Goal: Check status: Check status

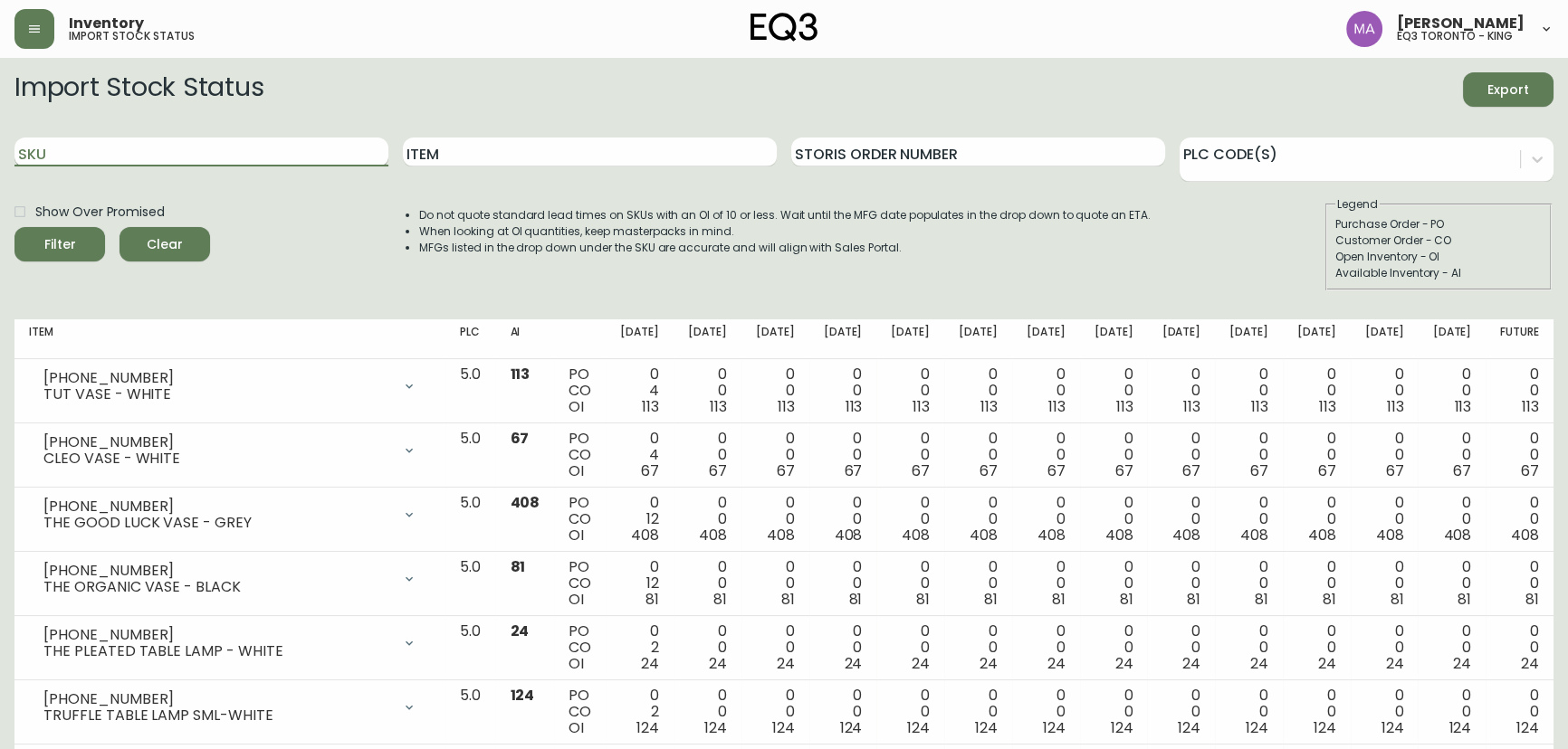
click at [108, 152] on input "SKU" at bounding box center [201, 152] width 374 height 29
paste input "[PHONE_NUMBER]"
click at [14, 227] on button "Filter" at bounding box center [60, 244] width 90 height 35
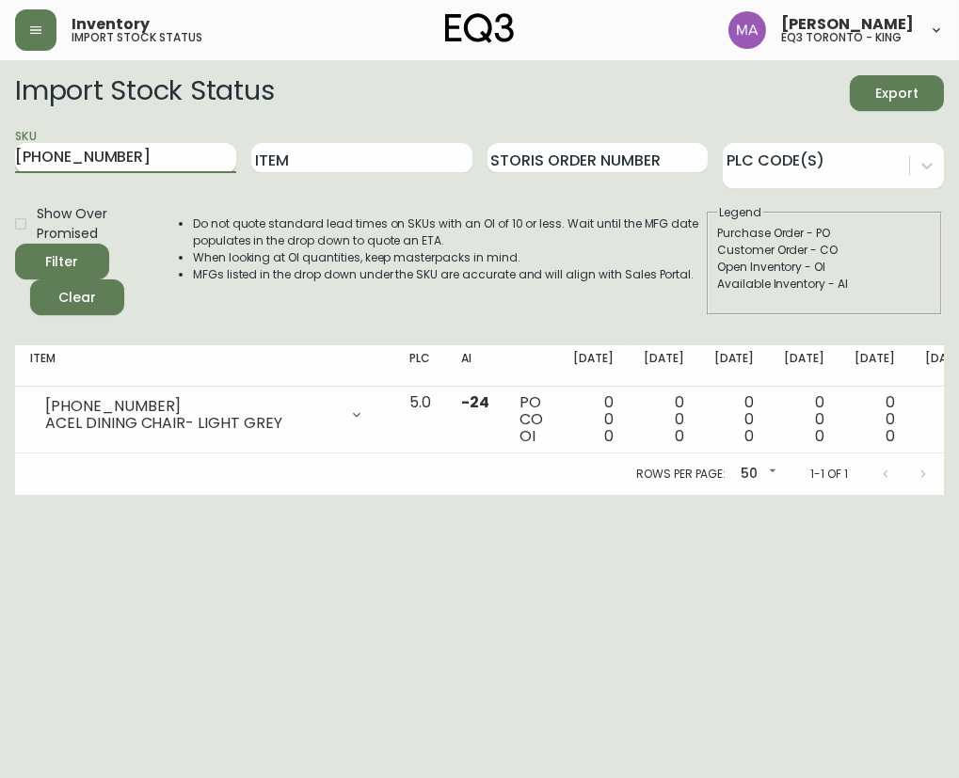
click at [128, 166] on input "[PHONE_NUMBER]" at bounding box center [125, 158] width 221 height 30
type input "3"
paste input "[PHONE_NUMBER]"
click at [15, 244] on button "Filter" at bounding box center [62, 262] width 94 height 36
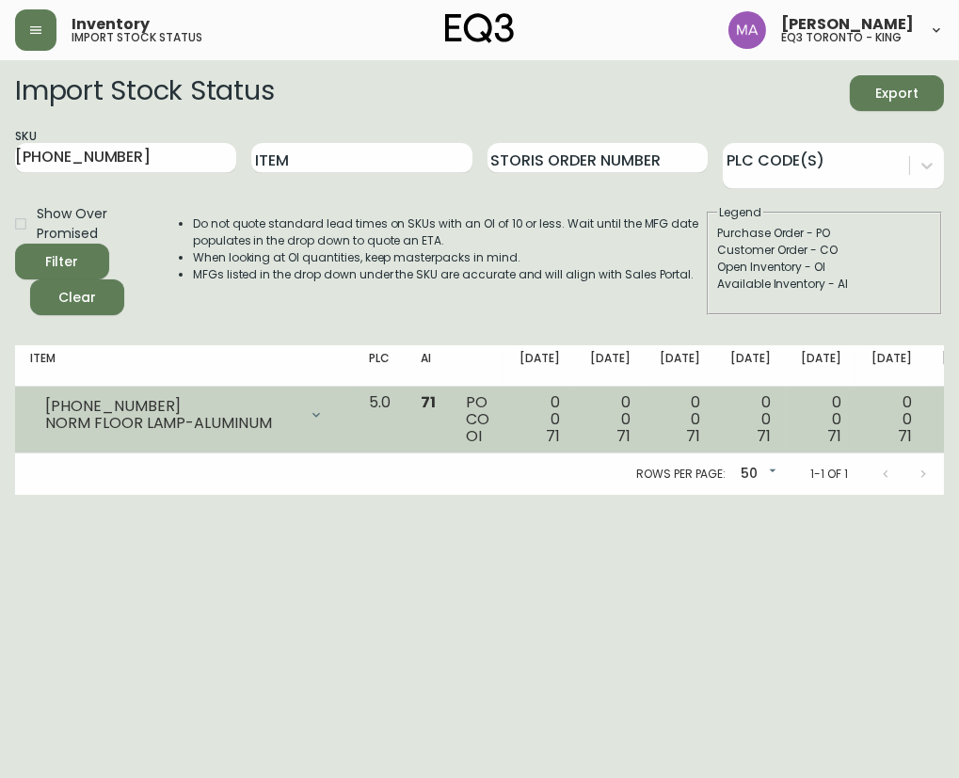
drag, startPoint x: 272, startPoint y: 418, endPoint x: 263, endPoint y: 420, distance: 9.6
click at [267, 418] on div "[PHONE_NUMBER] NORM FLOOR LAMP-ALUMINUM" at bounding box center [184, 414] width 309 height 41
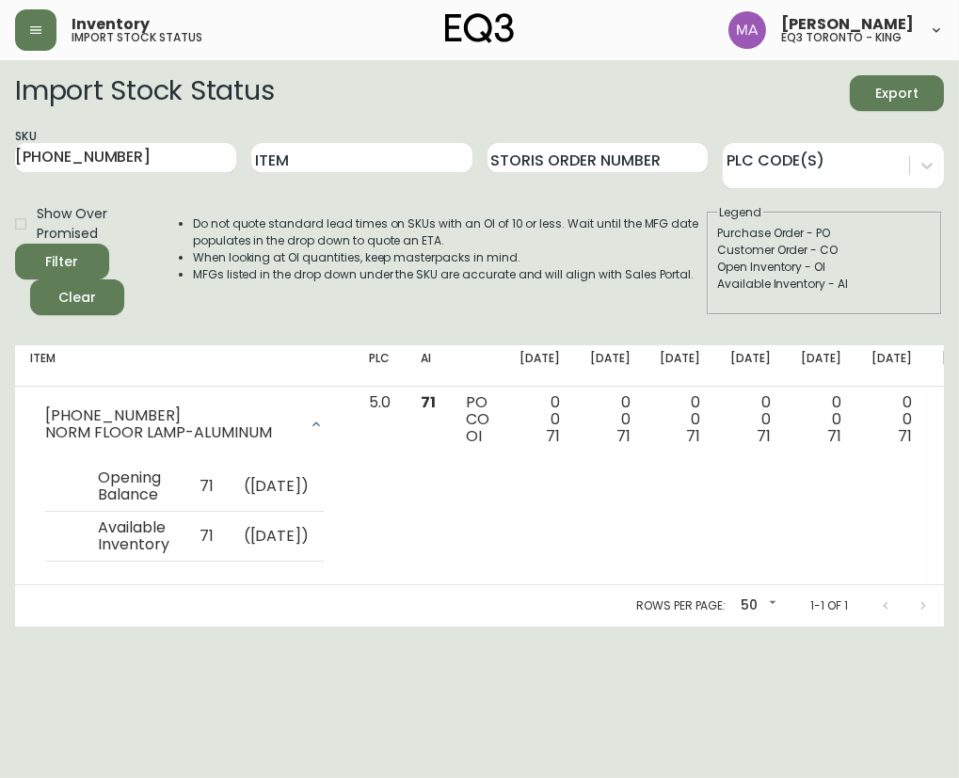
click at [298, 303] on div "Do not quote standard lead times on SKUs with an OI of 10 or less. Wait until t…" at bounding box center [430, 259] width 550 height 111
click at [195, 310] on div "Import Stock Status Export SKU [PHONE_NUMBER] Item Storis Order Number PLC Code…" at bounding box center [479, 202] width 929 height 255
click at [132, 146] on input "[PHONE_NUMBER]" at bounding box center [125, 158] width 221 height 30
type input "3"
paste input "[PHONE_NUMBER]"
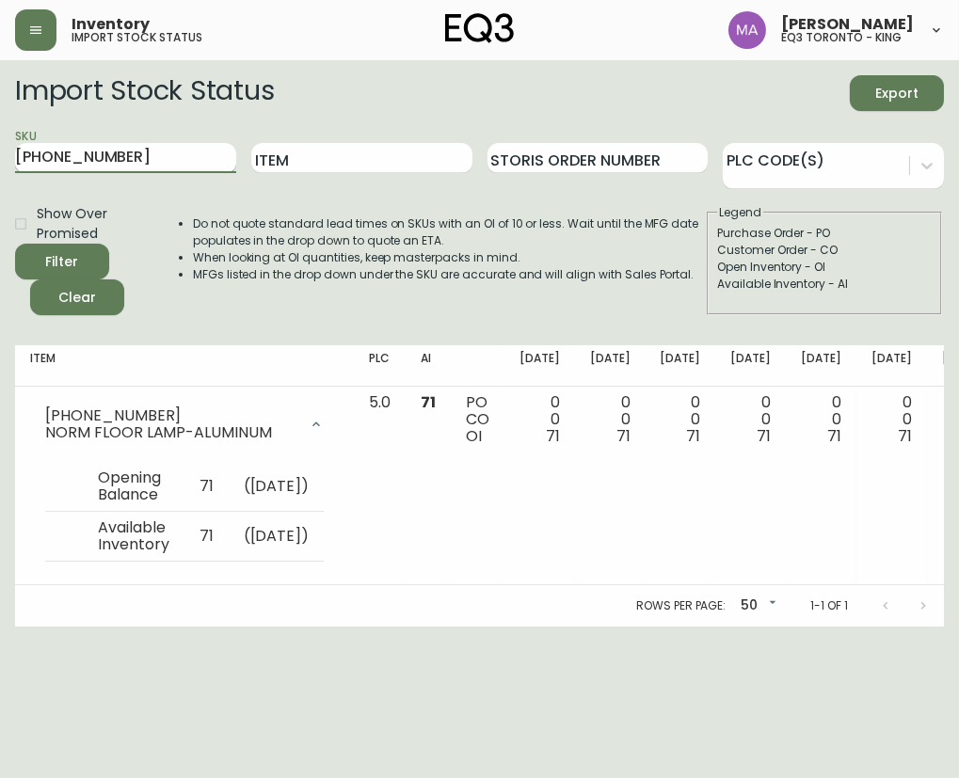
click at [15, 244] on button "Filter" at bounding box center [62, 262] width 94 height 36
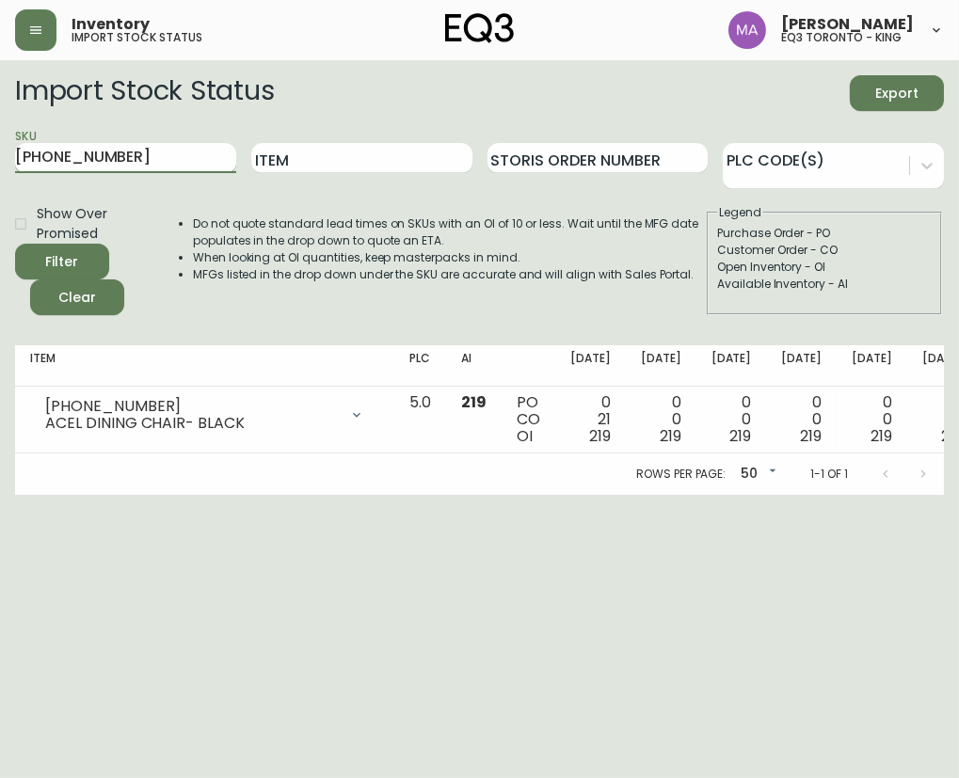
click at [148, 159] on input "[PHONE_NUMBER]" at bounding box center [125, 158] width 221 height 30
type input "3"
paste input "[PHONE_NUMBER]"
click at [15, 244] on button "Filter" at bounding box center [62, 262] width 94 height 36
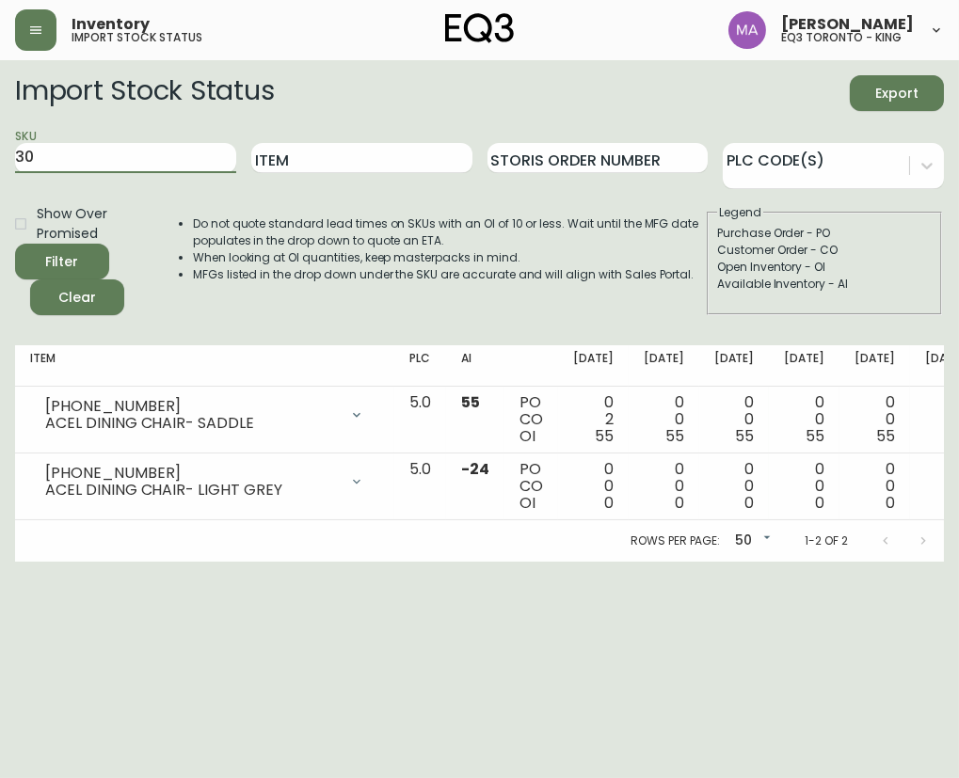
type input "3"
paste input "[PHONE_NUMBER]"
type input "[PHONE_NUMBER]"
click at [15, 244] on button "Filter" at bounding box center [62, 262] width 94 height 36
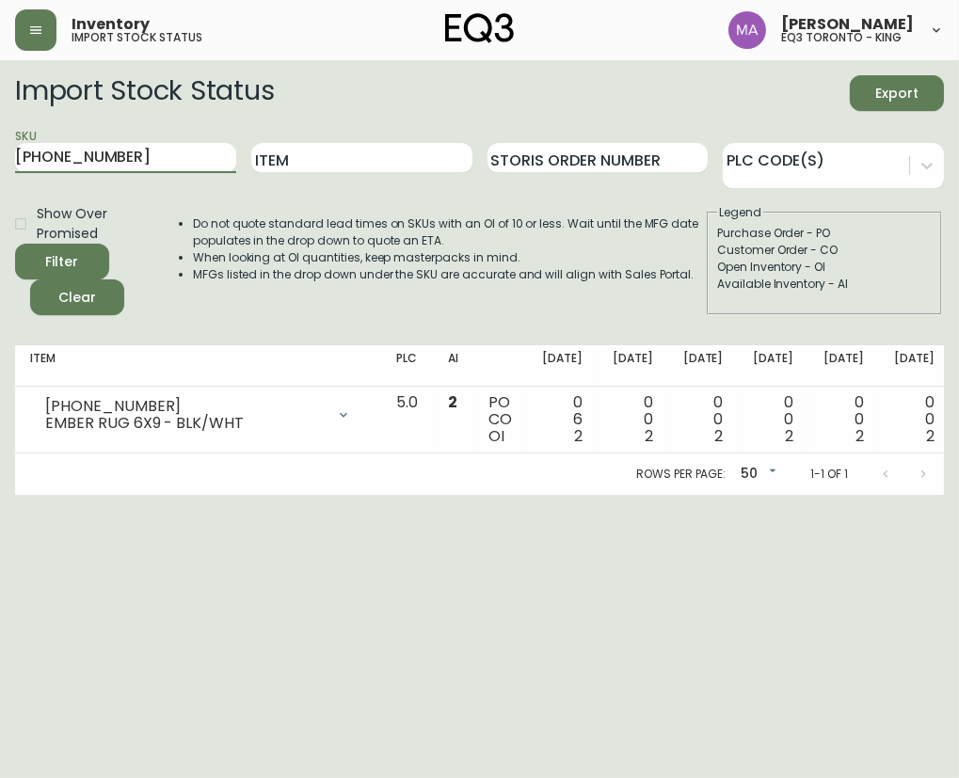
drag, startPoint x: 127, startPoint y: 160, endPoint x: -4, endPoint y: 161, distance: 130.8
click at [0, 161] on html "Inventory import stock status [PERSON_NAME] eq3 [GEOGRAPHIC_DATA] - king Import…" at bounding box center [479, 247] width 959 height 495
click at [101, 495] on html "Inventory import stock status [PERSON_NAME] eq3 [GEOGRAPHIC_DATA] - king Import…" at bounding box center [479, 247] width 959 height 495
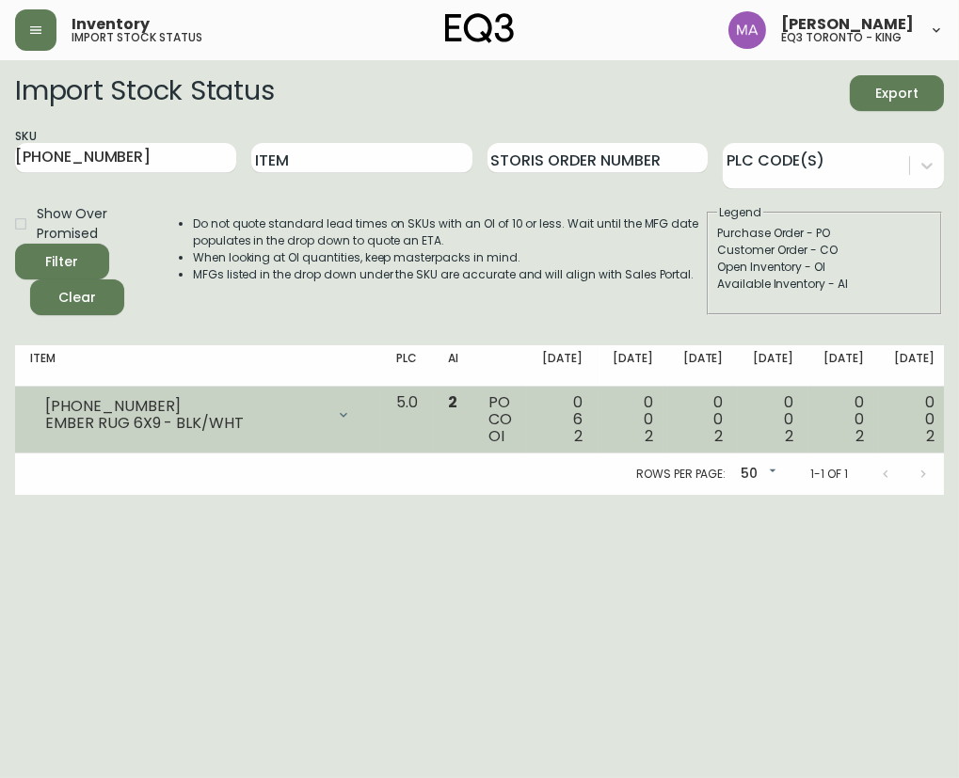
drag, startPoint x: 922, startPoint y: 399, endPoint x: 908, endPoint y: 399, distance: 14.1
